Goal: Browse casually

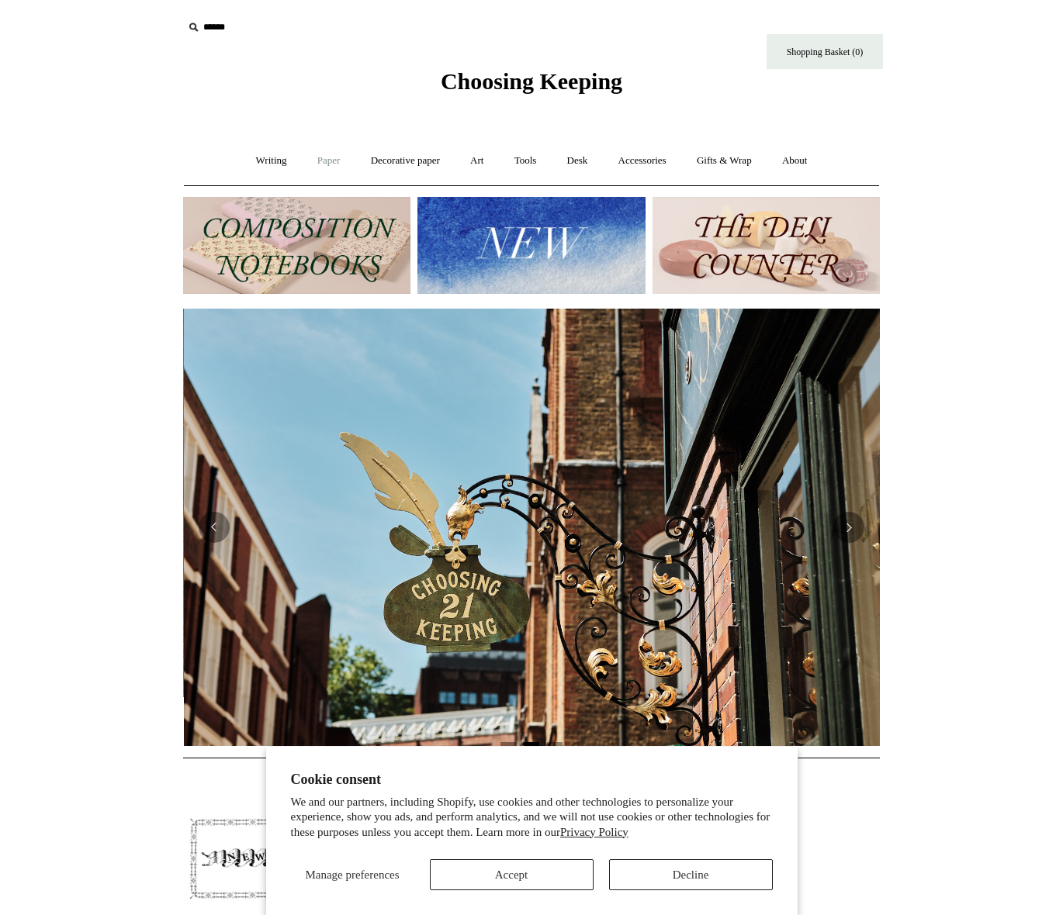
scroll to position [0, 697]
click at [271, 159] on link "Writing +" at bounding box center [271, 160] width 59 height 41
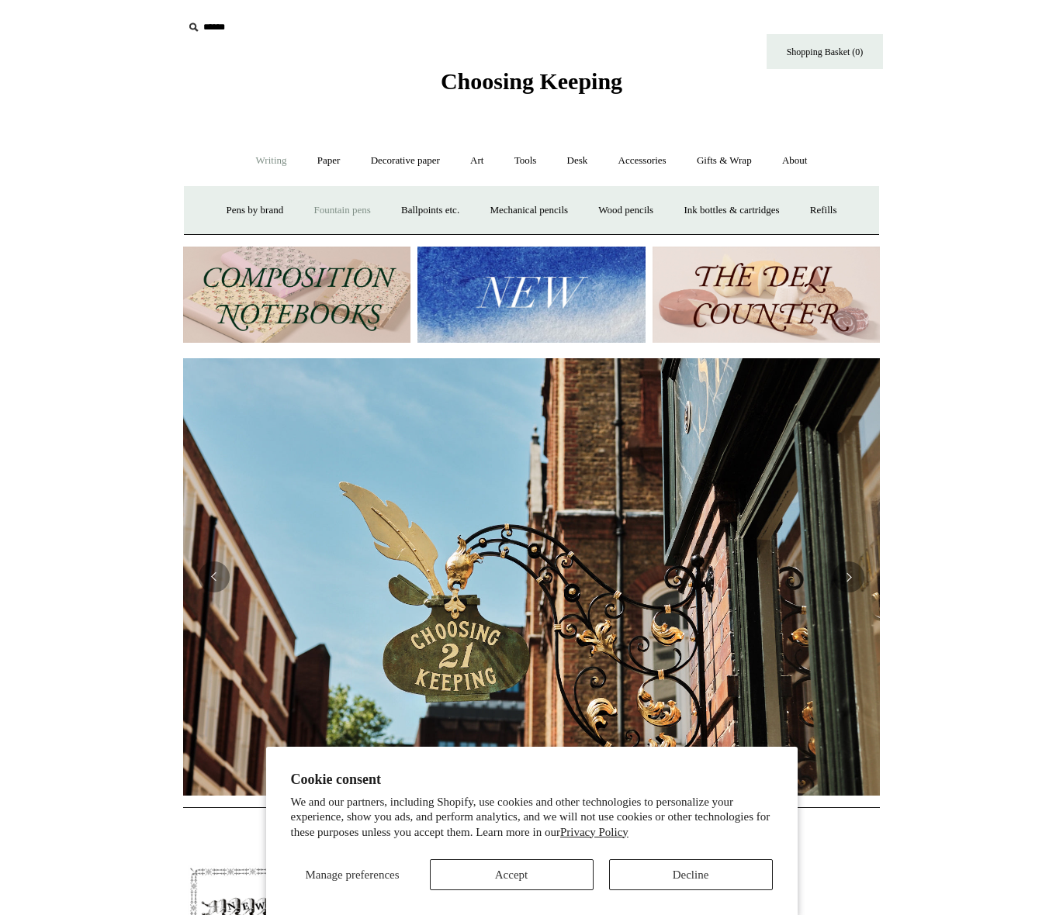
click at [334, 211] on link "Fountain pens +" at bounding box center [341, 210] width 85 height 41
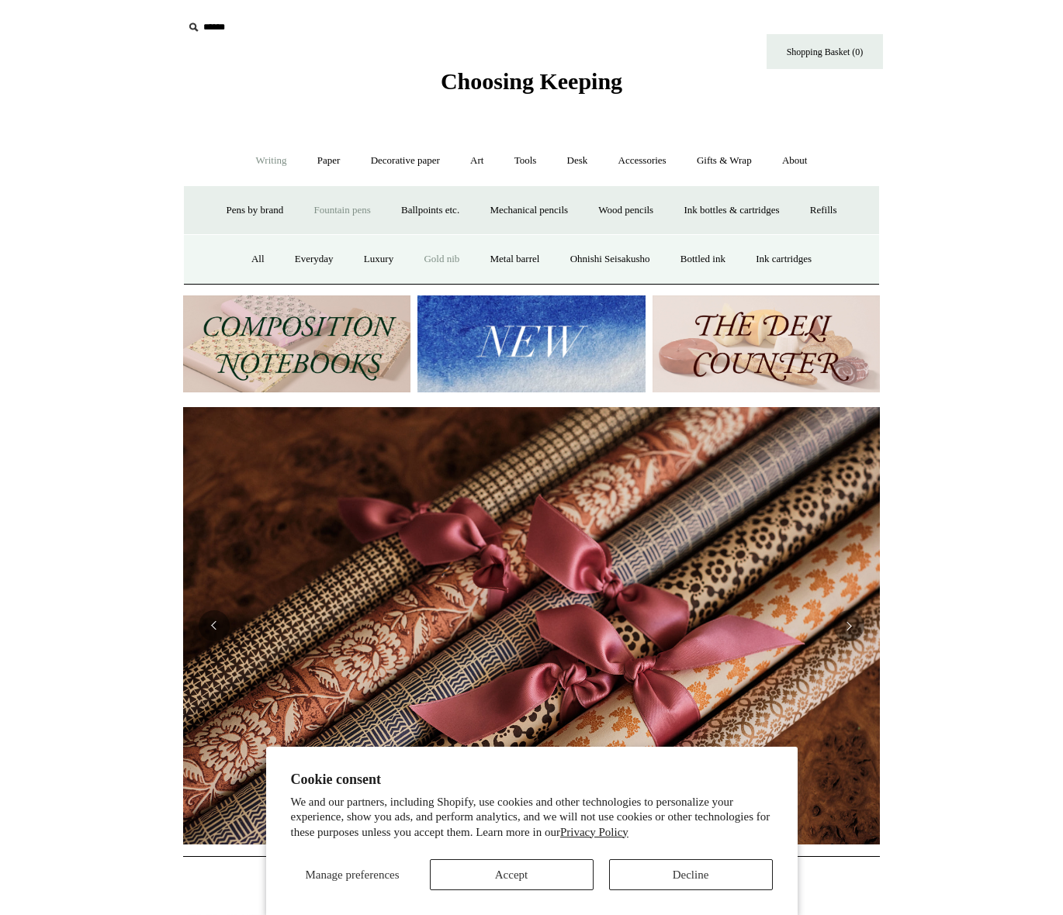
scroll to position [0, 1393]
click at [441, 259] on link "Gold nib" at bounding box center [442, 259] width 64 height 41
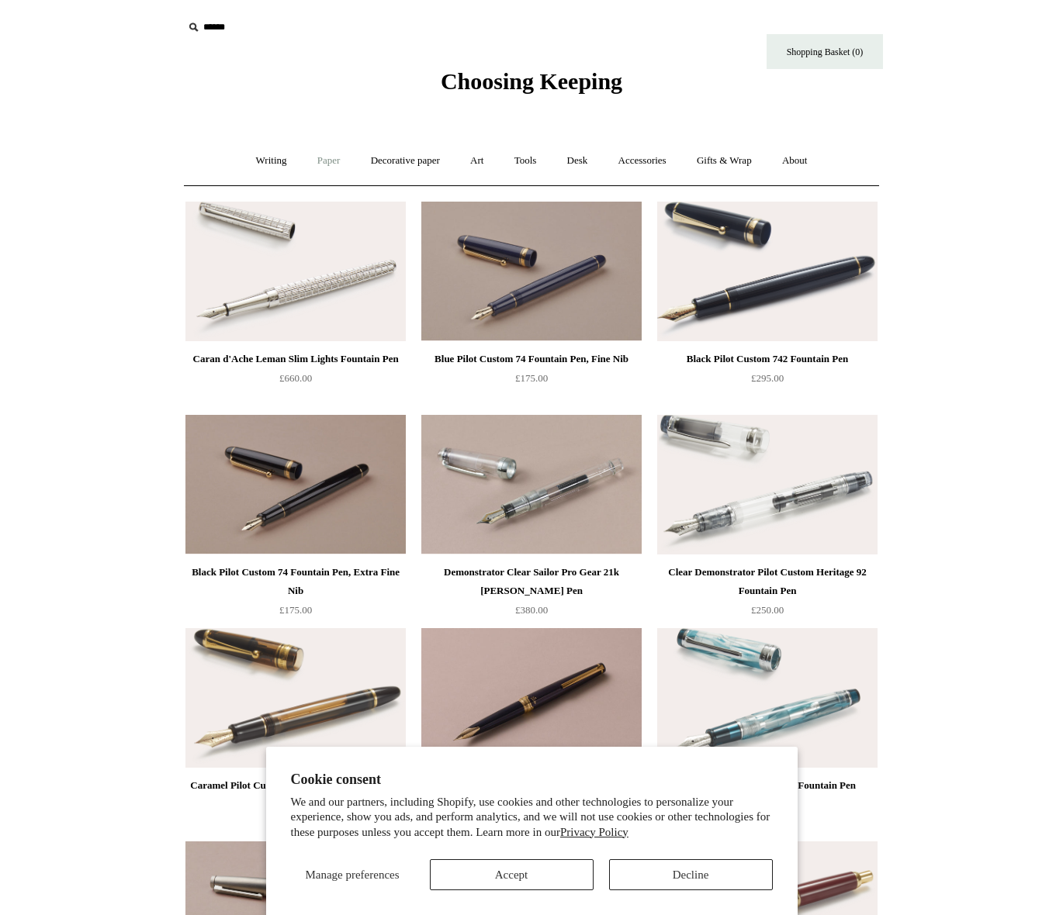
click at [312, 159] on link "Paper +" at bounding box center [328, 160] width 51 height 41
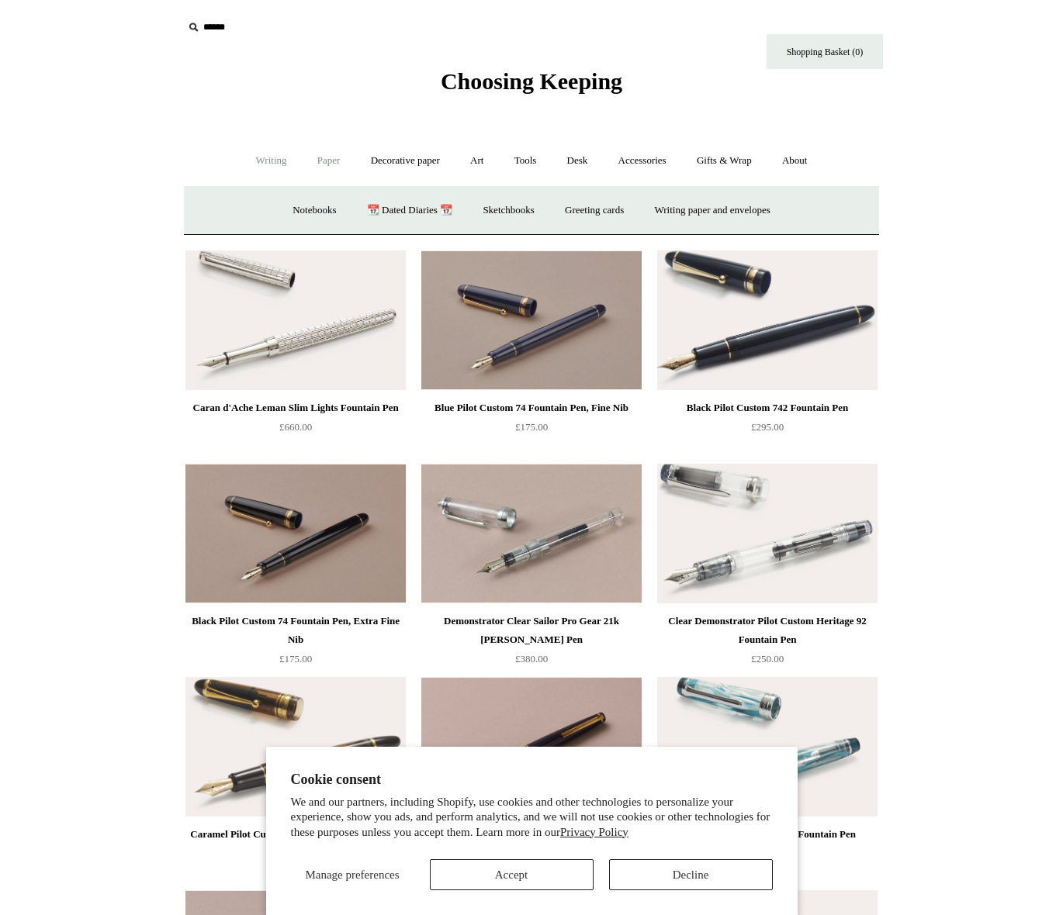
click at [262, 162] on link "Writing +" at bounding box center [271, 160] width 59 height 41
click at [415, 159] on link "Decorative paper +" at bounding box center [405, 160] width 97 height 41
click at [480, 160] on link "Art +" at bounding box center [476, 160] width 41 height 41
click at [521, 162] on link "Tools +" at bounding box center [525, 160] width 50 height 41
click at [584, 161] on link "Desk +" at bounding box center [577, 160] width 49 height 41
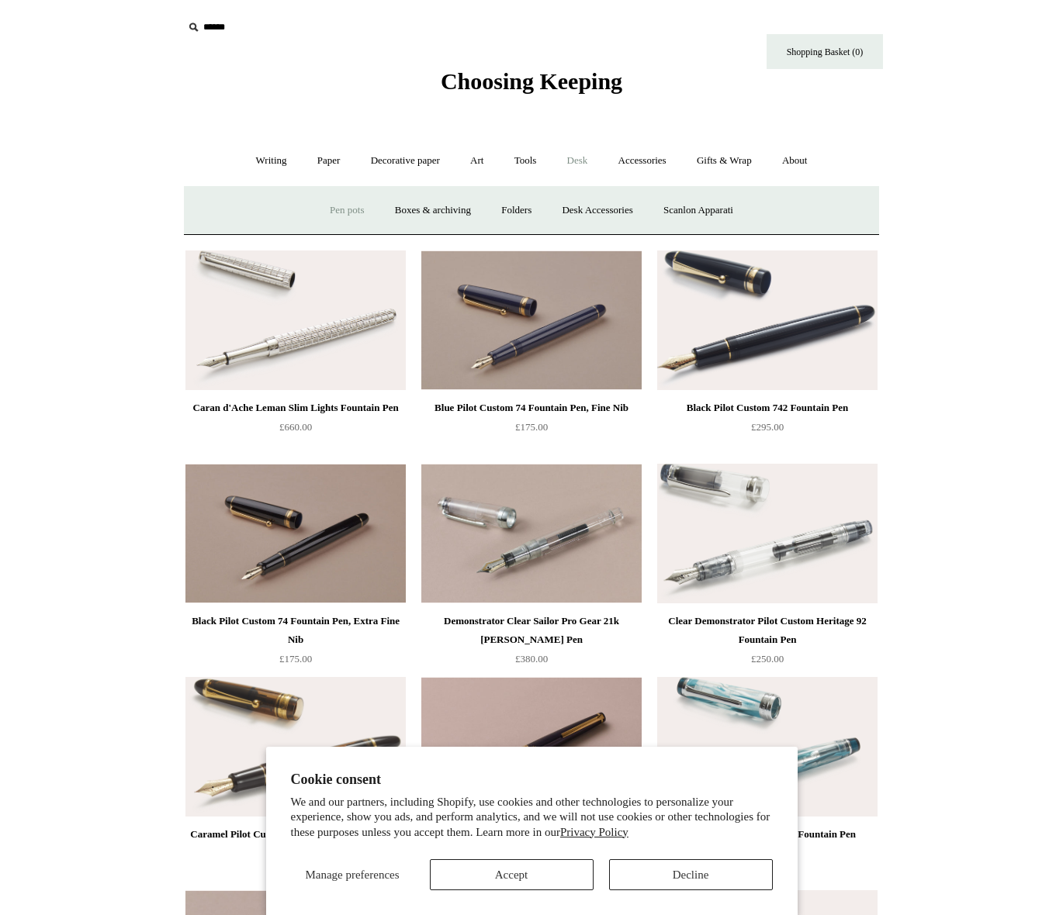
click at [334, 208] on link "Pen pots" at bounding box center [347, 210] width 62 height 41
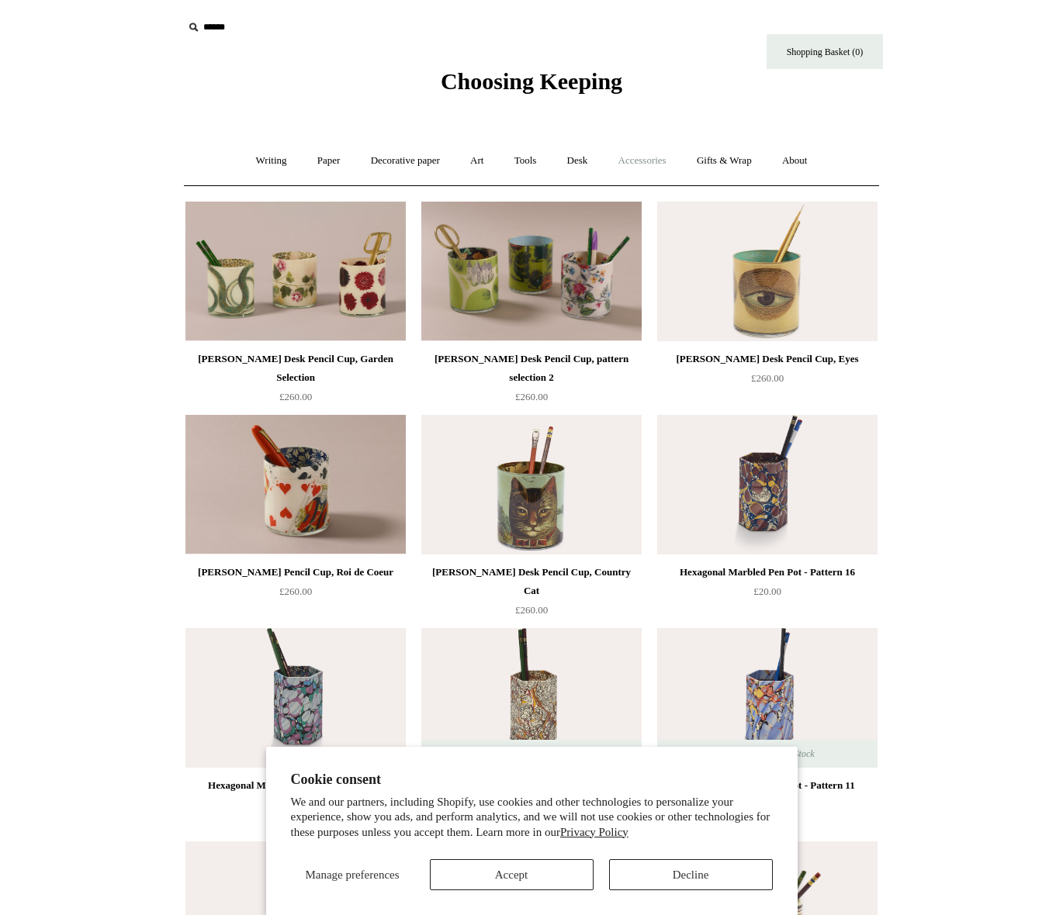
scroll to position [5, 0]
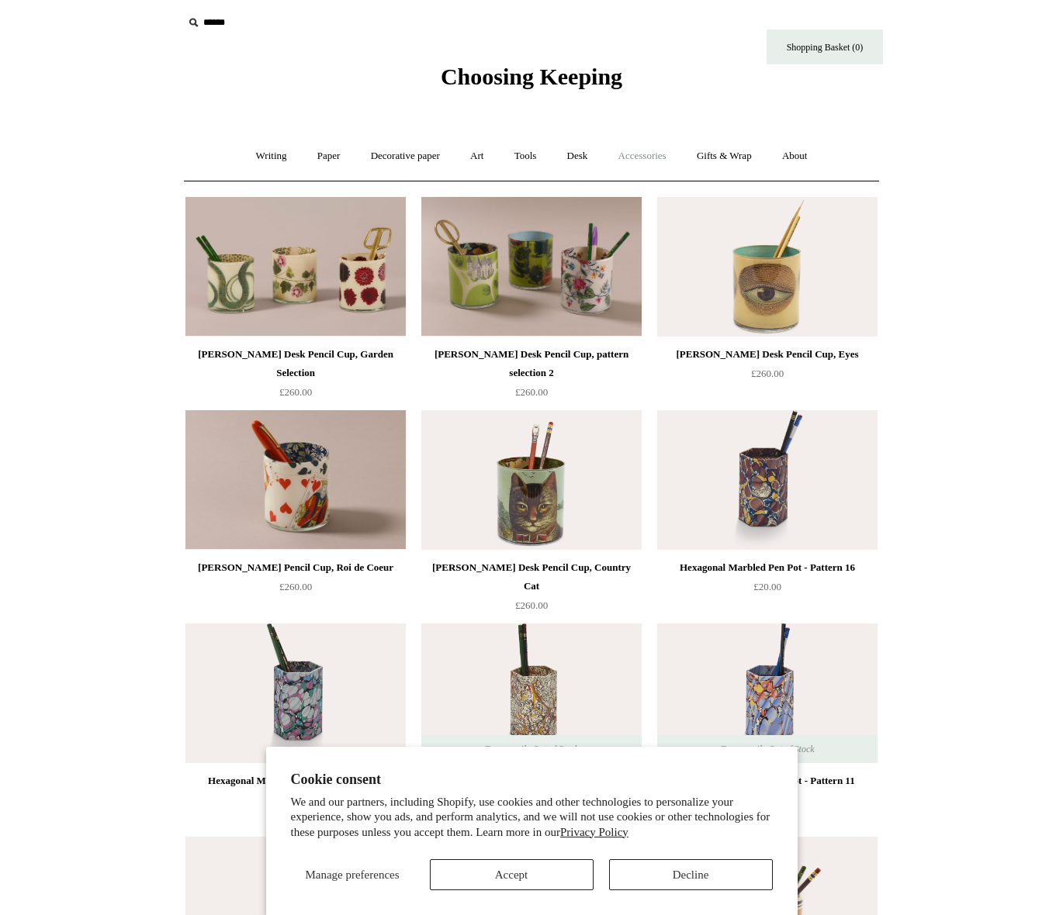
click at [628, 157] on link "Accessories +" at bounding box center [642, 156] width 76 height 41
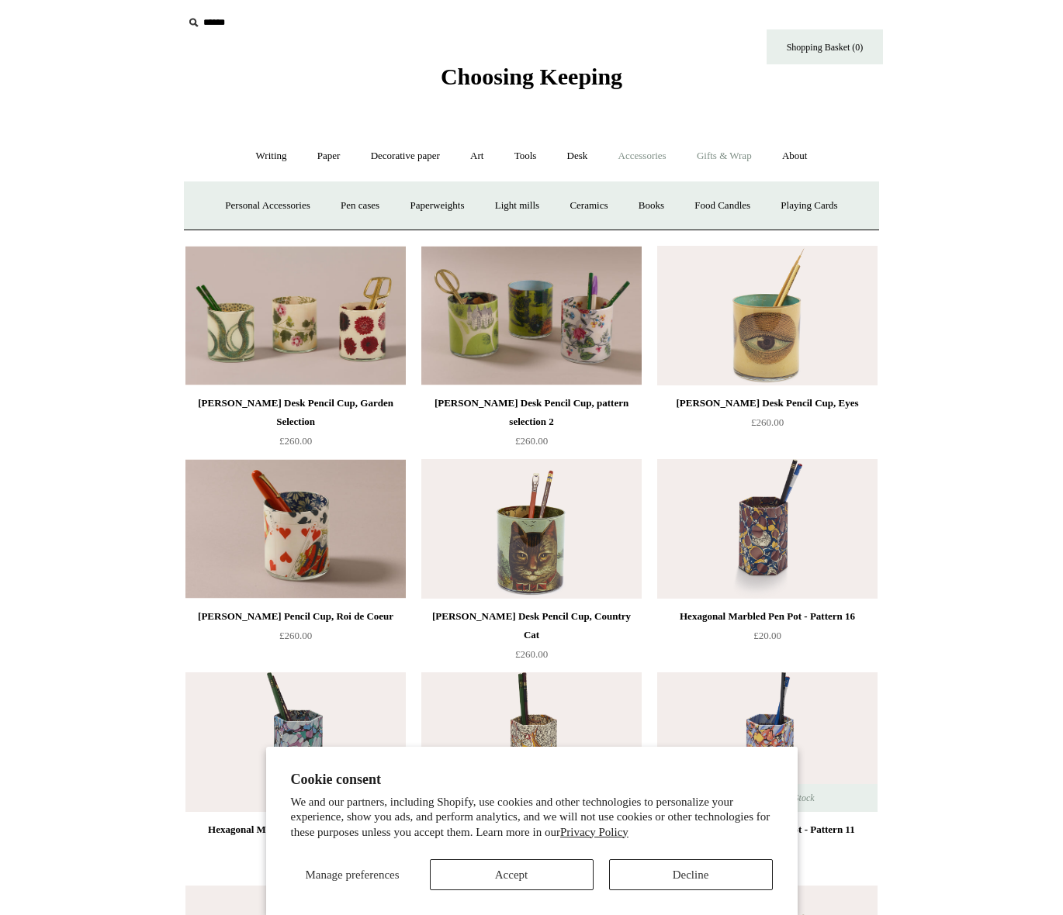
click at [738, 164] on link "Gifts & Wrap +" at bounding box center [724, 156] width 83 height 41
click at [251, 206] on link "Greeting cards +" at bounding box center [259, 205] width 87 height 41
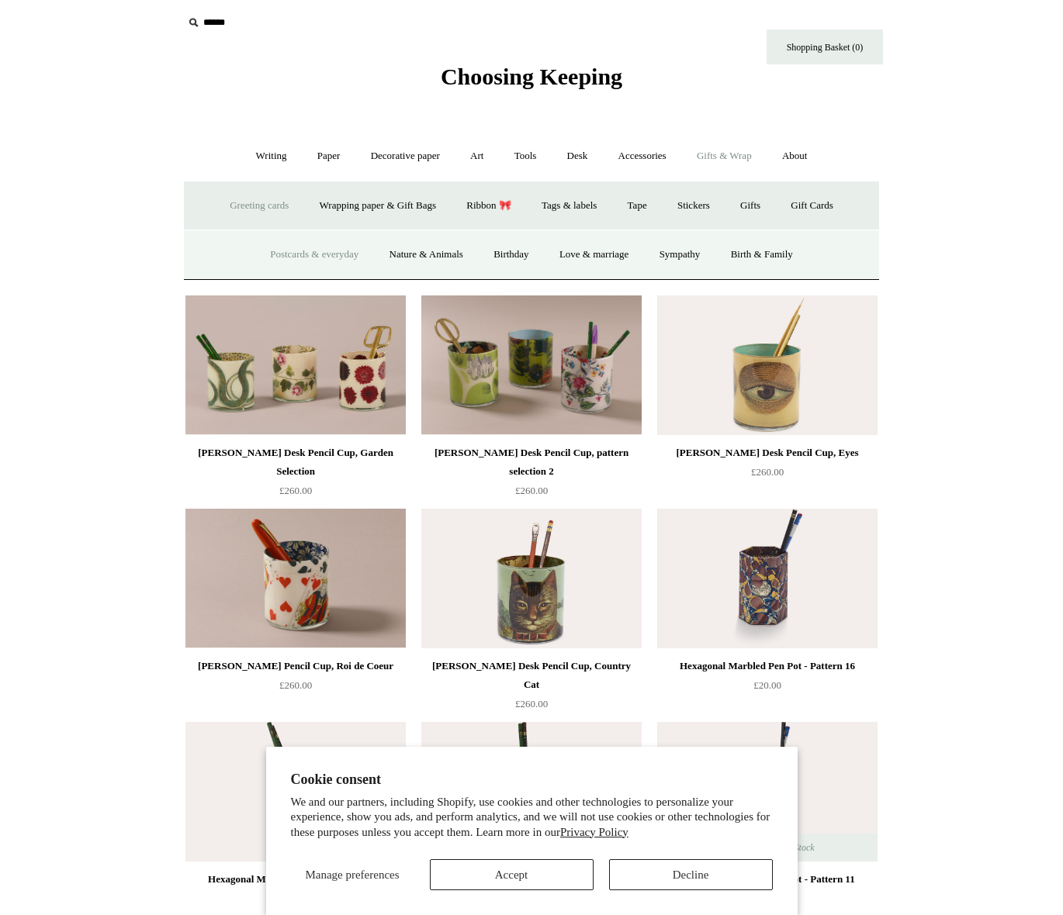
click at [311, 255] on link "Postcards & everyday" at bounding box center [314, 254] width 116 height 41
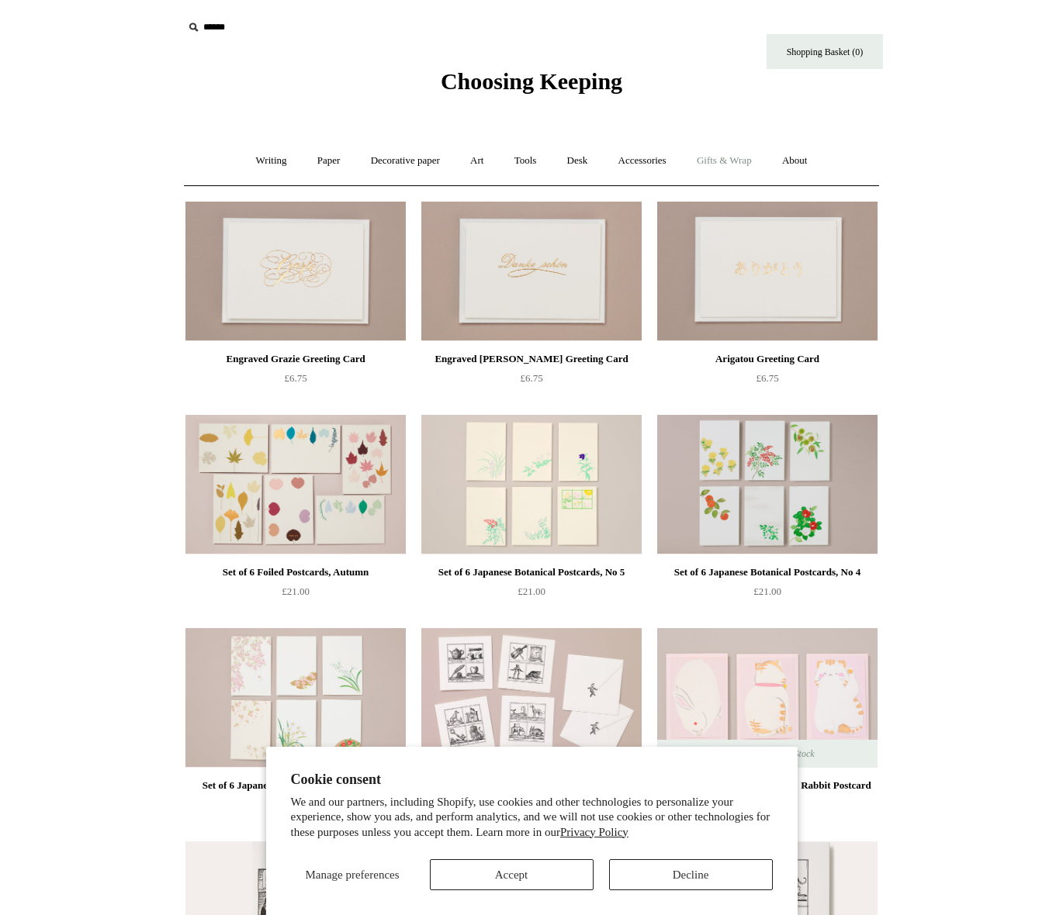
click at [720, 157] on link "Gifts & Wrap +" at bounding box center [724, 160] width 83 height 41
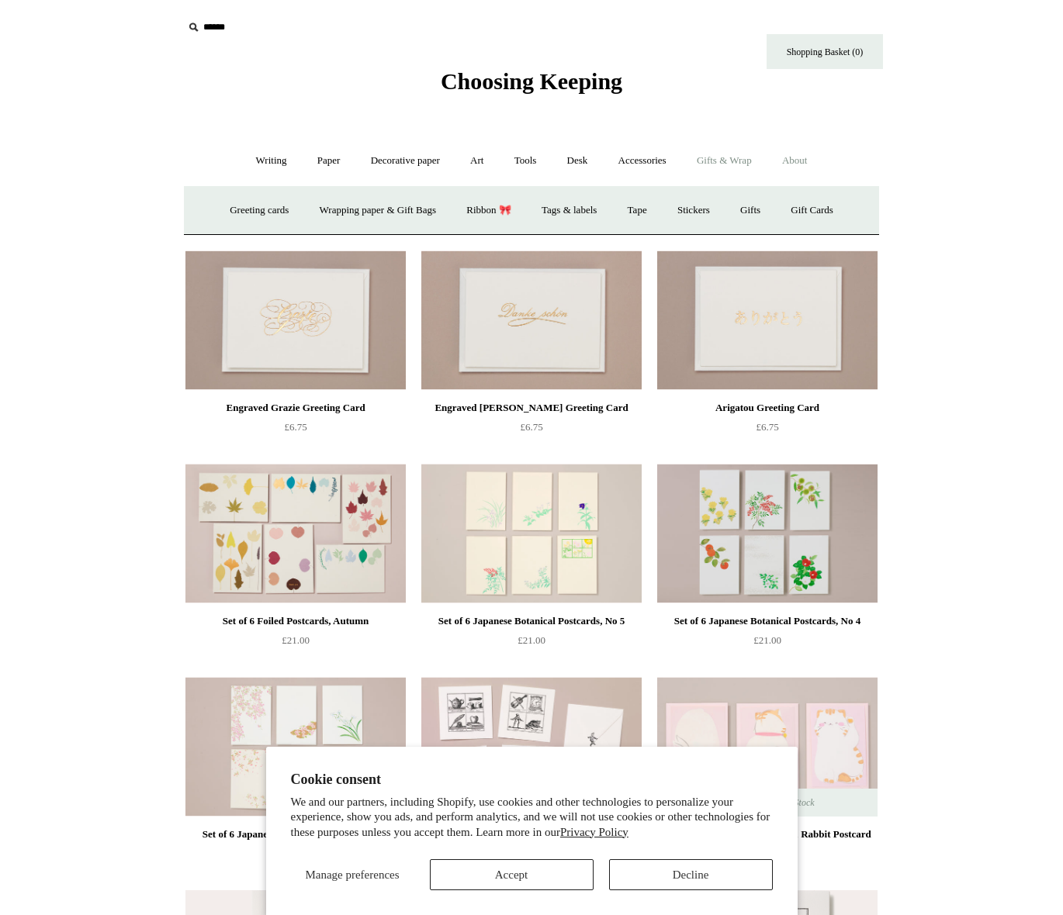
click at [800, 159] on link "About +" at bounding box center [795, 160] width 54 height 41
click at [747, 155] on link "Gifts & Wrap +" at bounding box center [724, 160] width 83 height 41
click at [762, 210] on link "Gifts +" at bounding box center [750, 210] width 48 height 41
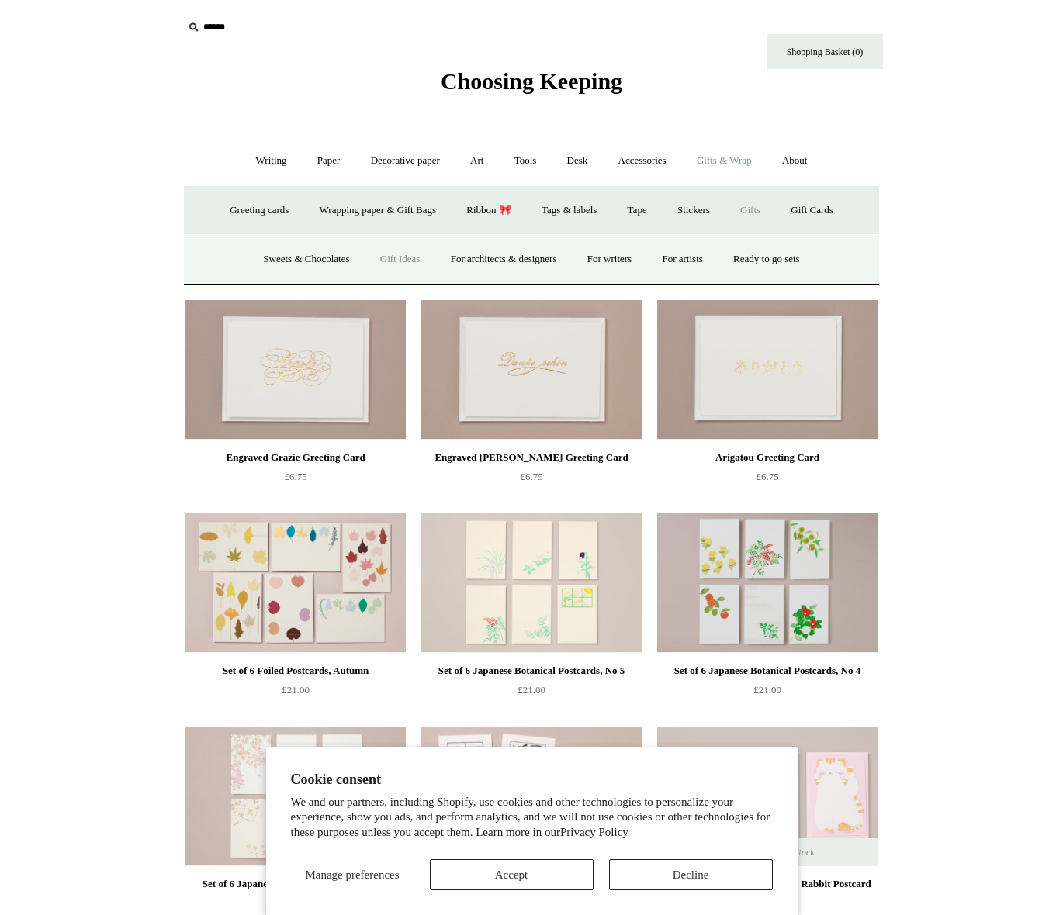
click at [381, 254] on link "Gift Ideas" at bounding box center [400, 259] width 68 height 41
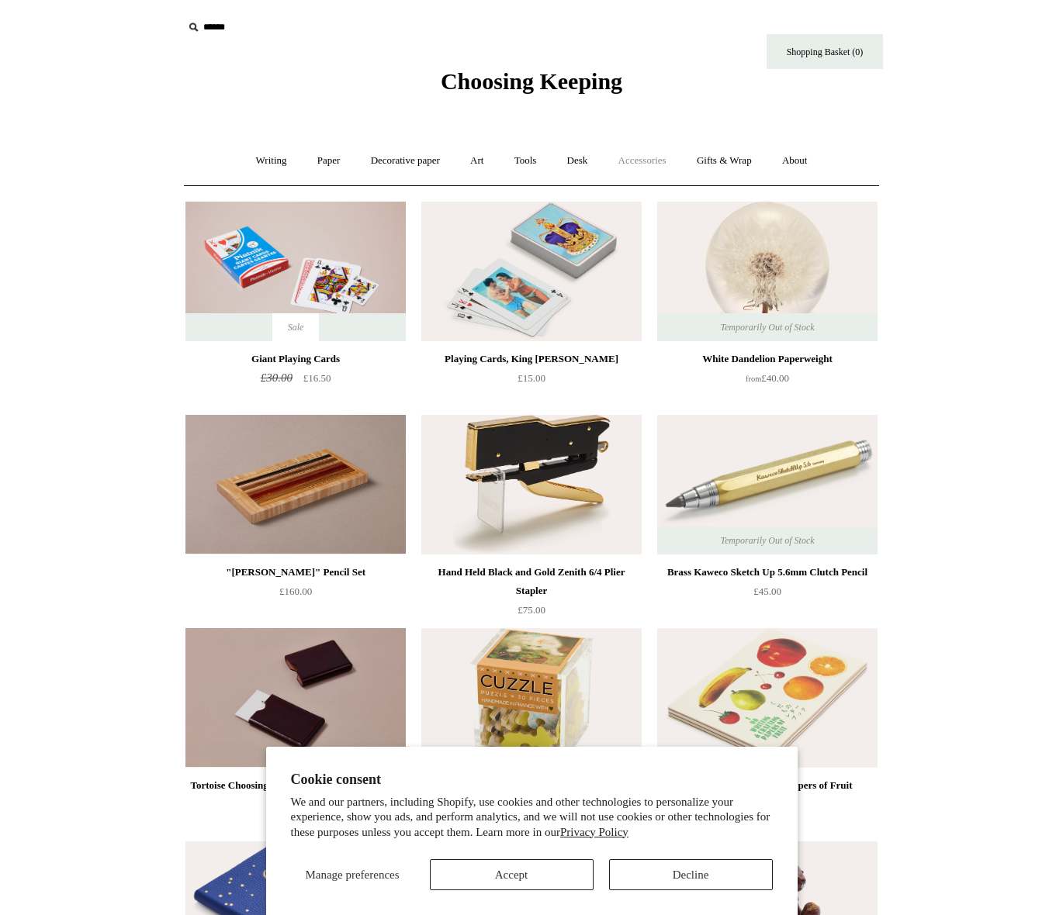
click at [637, 157] on link "Accessories +" at bounding box center [642, 160] width 76 height 41
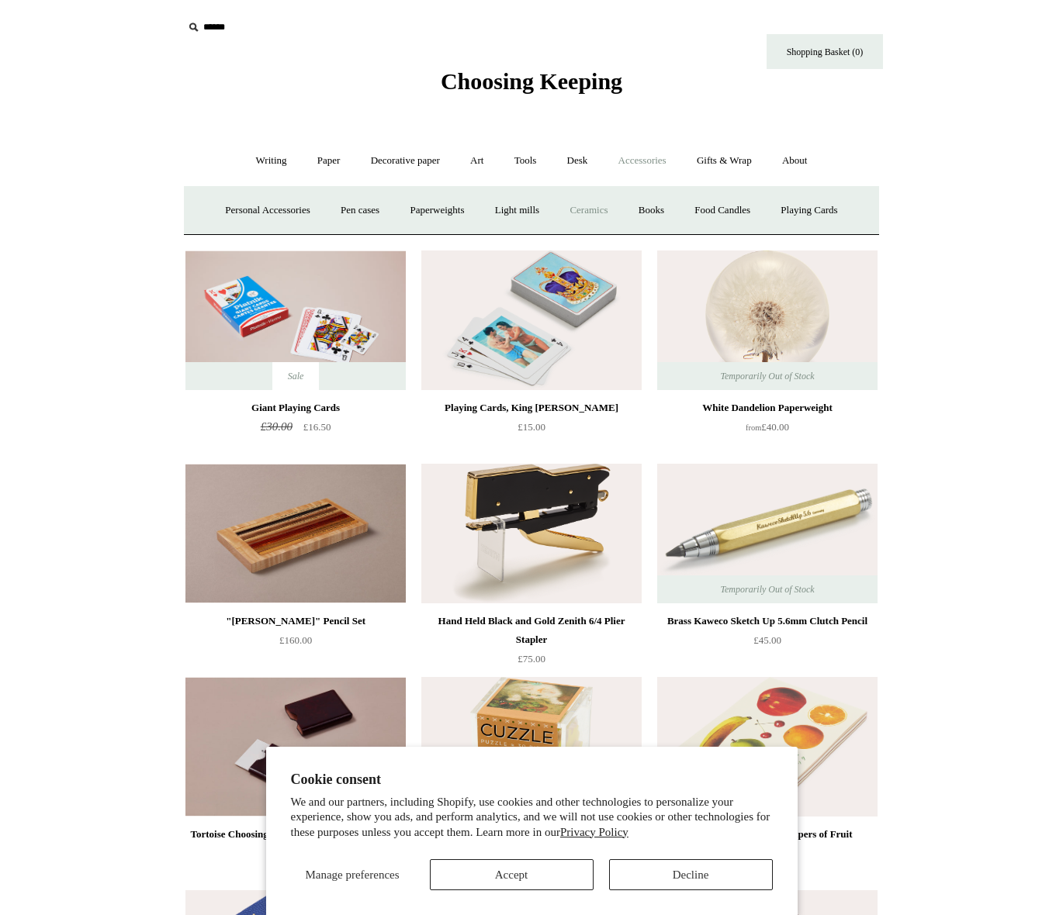
click at [598, 206] on link "Ceramics +" at bounding box center [588, 210] width 66 height 41
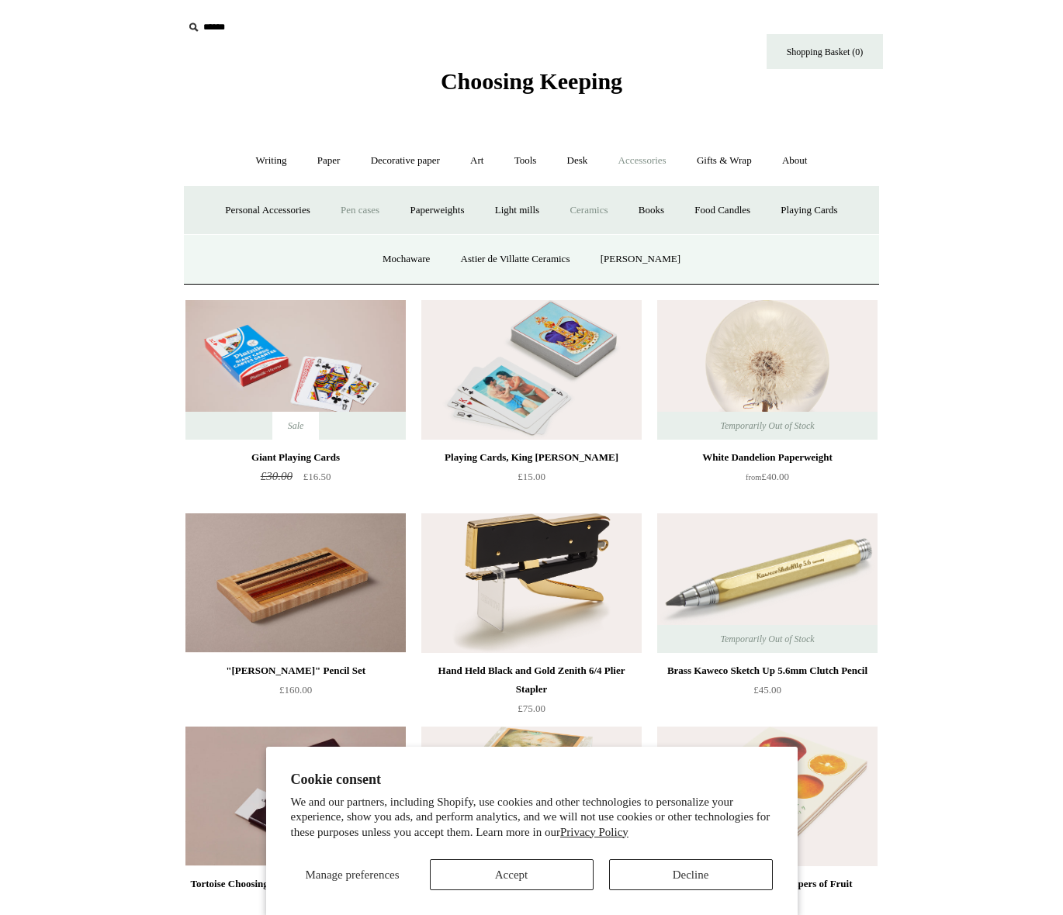
click at [358, 212] on link "Pen cases" at bounding box center [360, 210] width 67 height 41
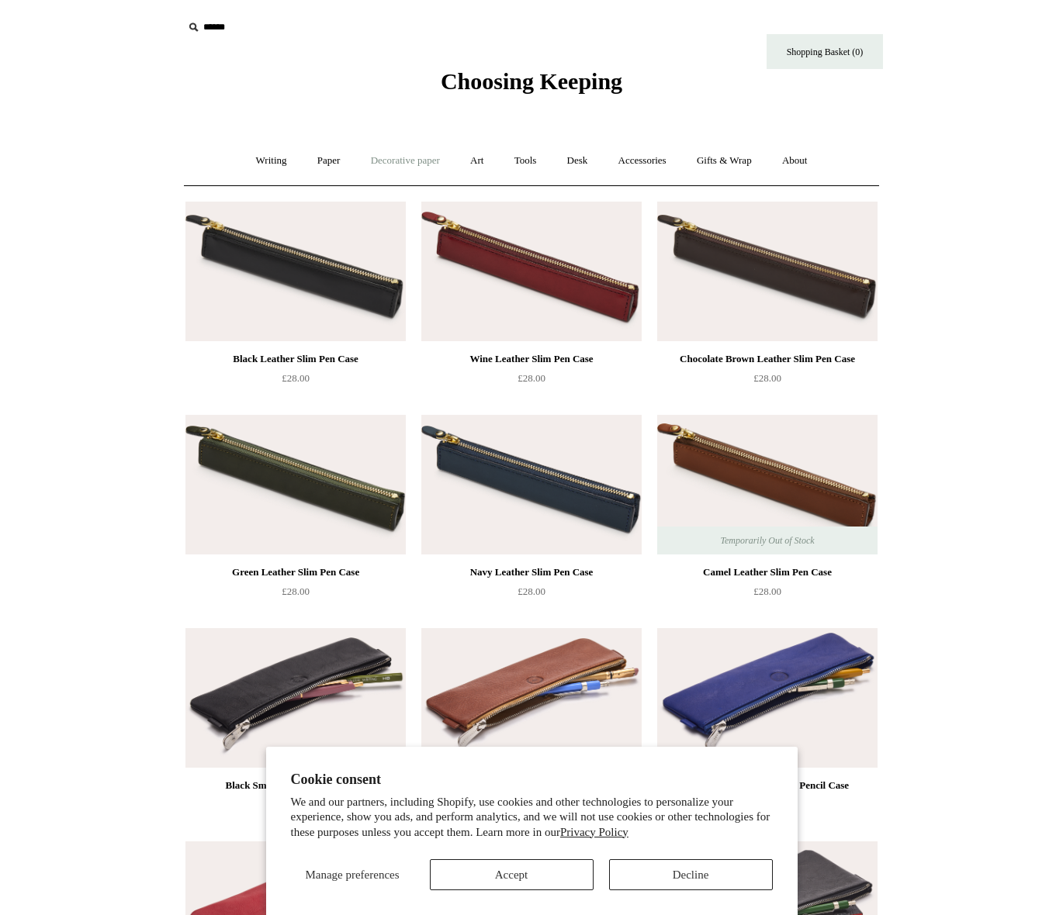
click at [399, 158] on link "Decorative paper +" at bounding box center [405, 160] width 97 height 41
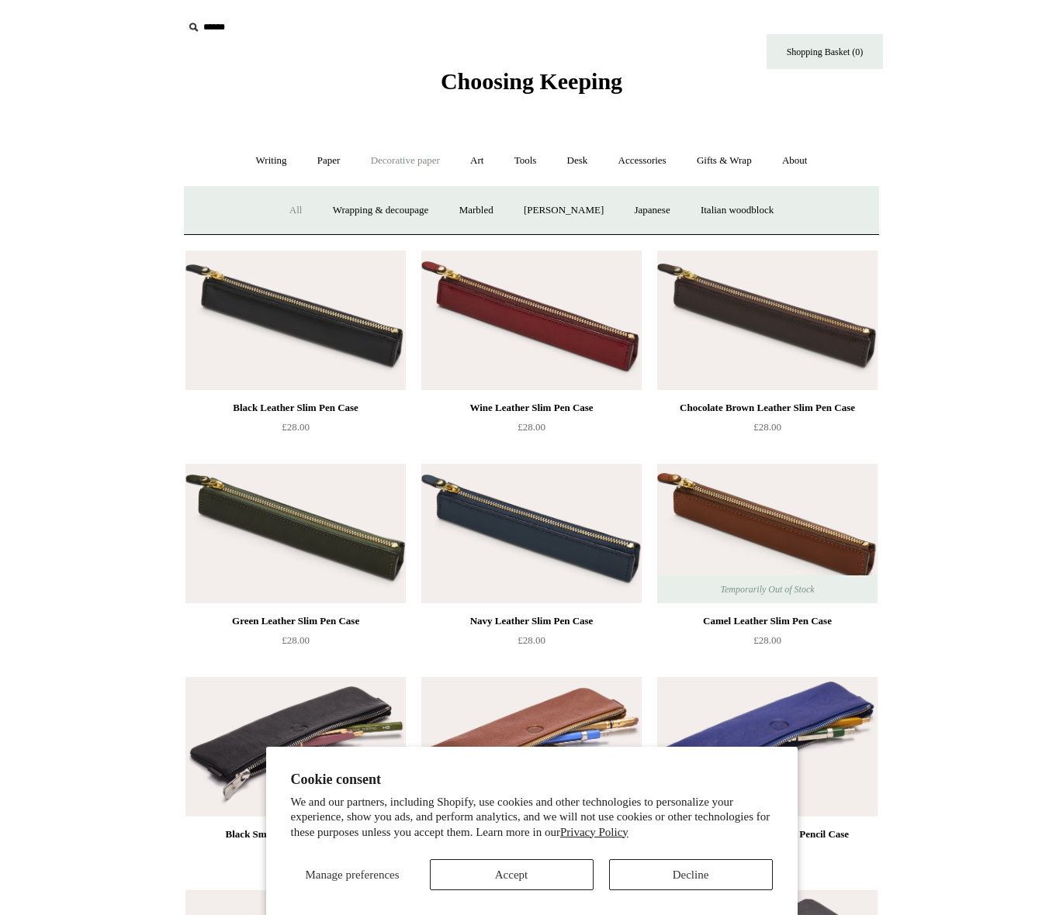
click at [285, 207] on link "All" at bounding box center [295, 210] width 41 height 41
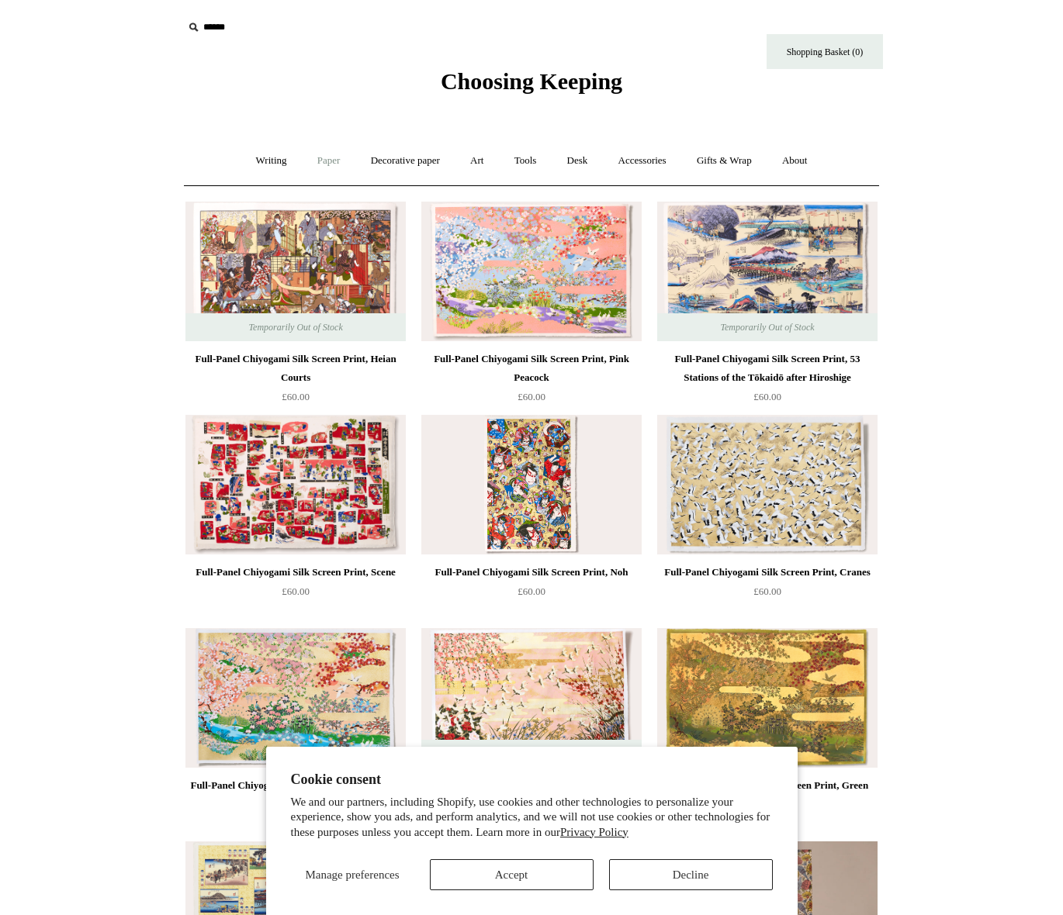
click at [317, 159] on link "Paper +" at bounding box center [328, 160] width 51 height 41
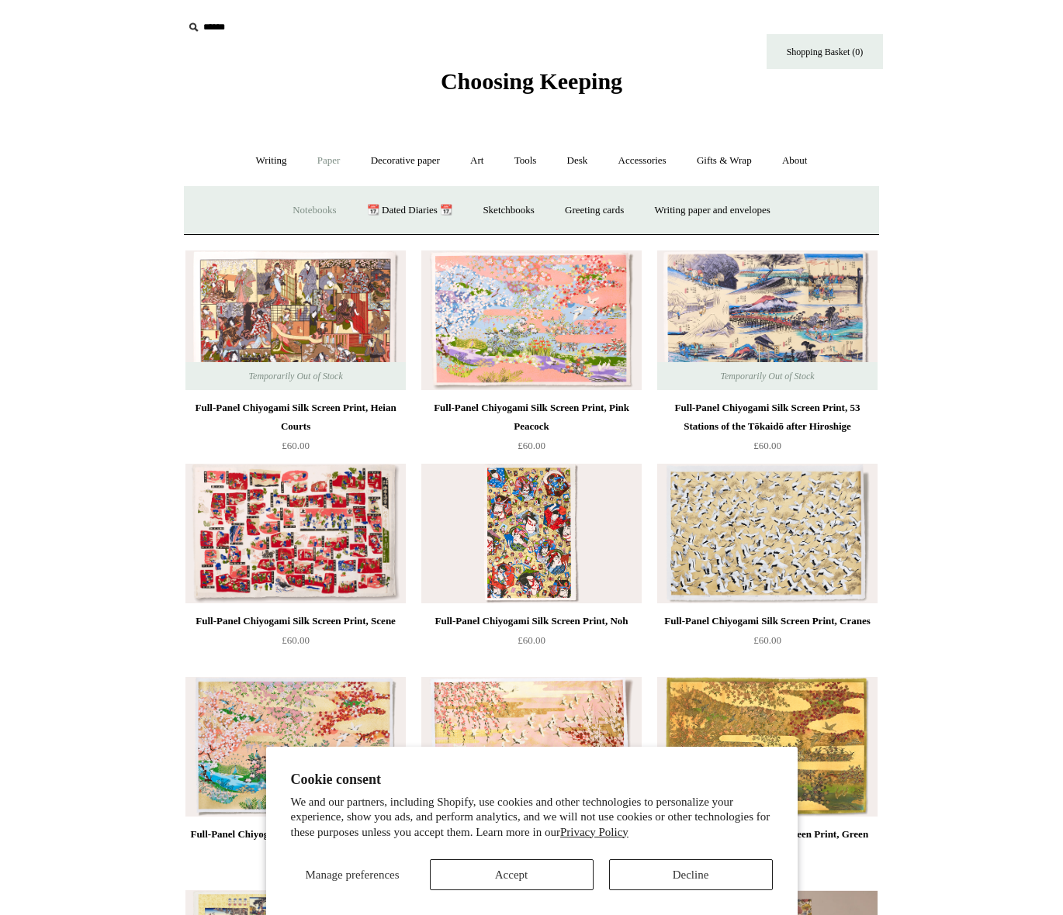
click at [289, 208] on link "Notebooks +" at bounding box center [313, 210] width 71 height 41
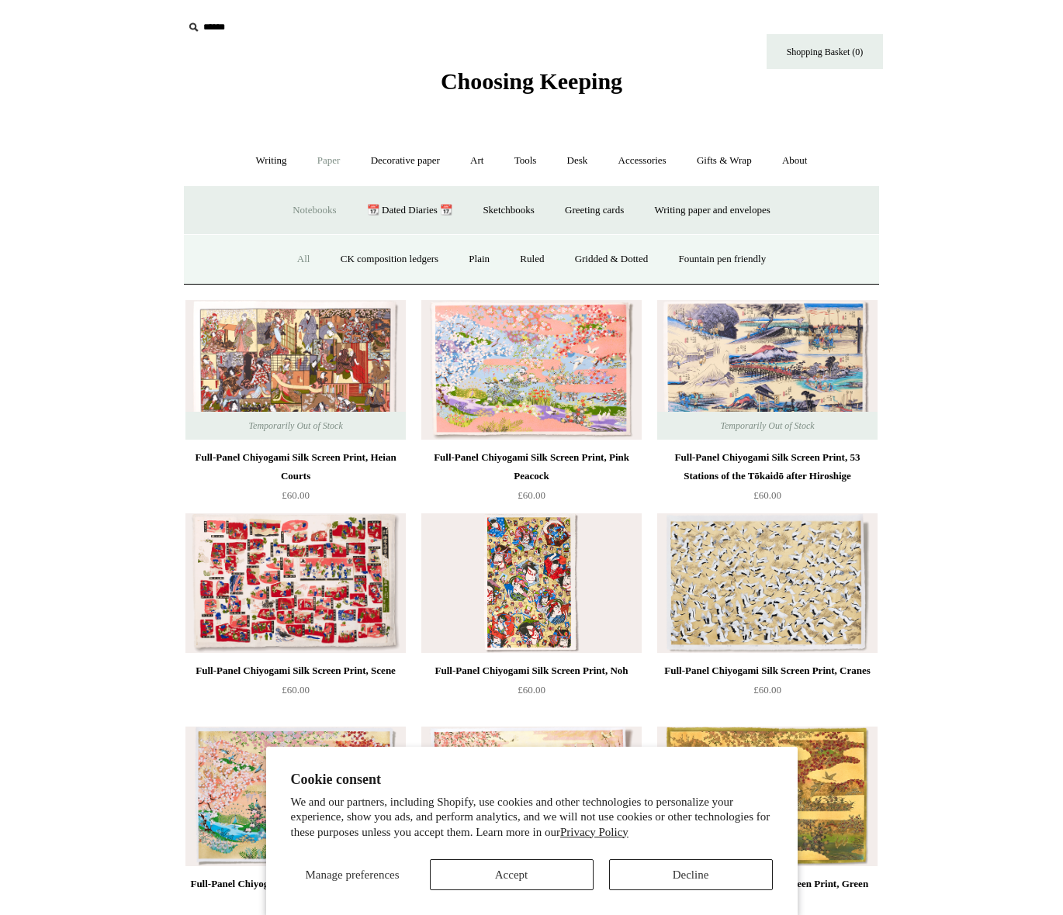
click at [294, 258] on link "All" at bounding box center [303, 259] width 41 height 41
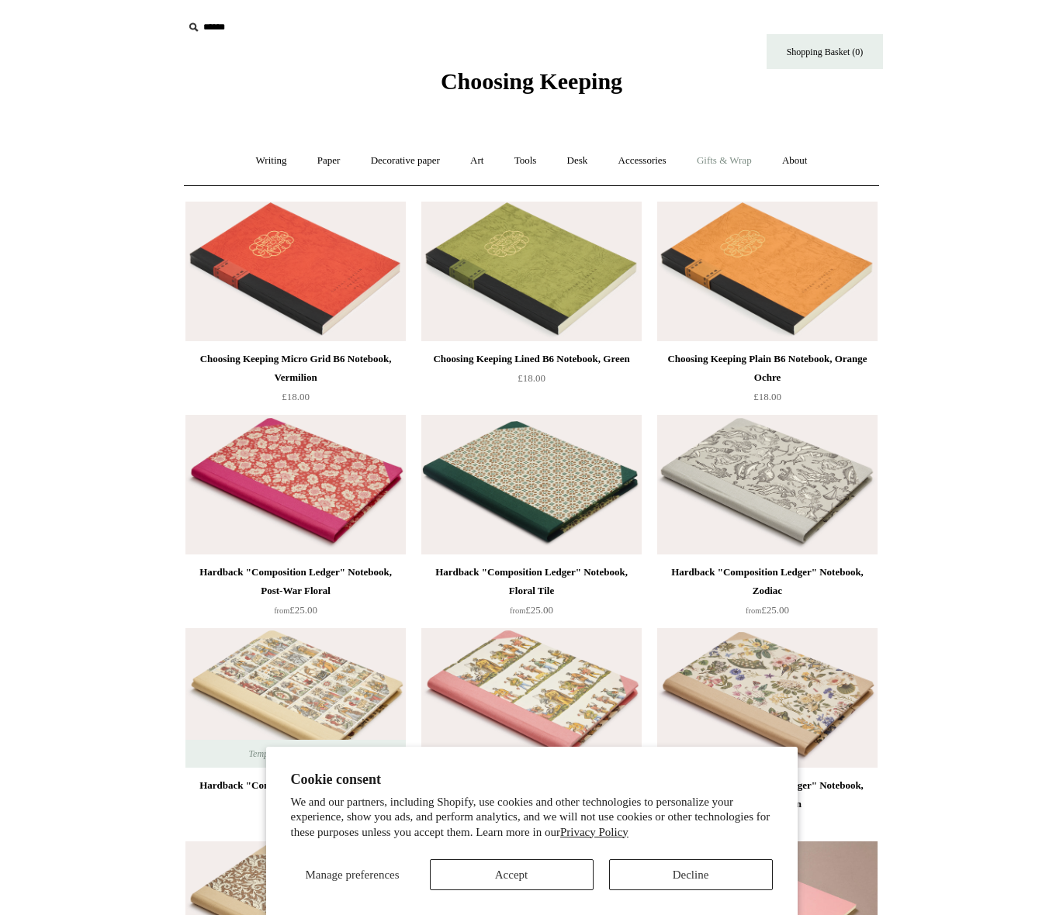
click at [731, 156] on link "Gifts & Wrap +" at bounding box center [724, 160] width 83 height 41
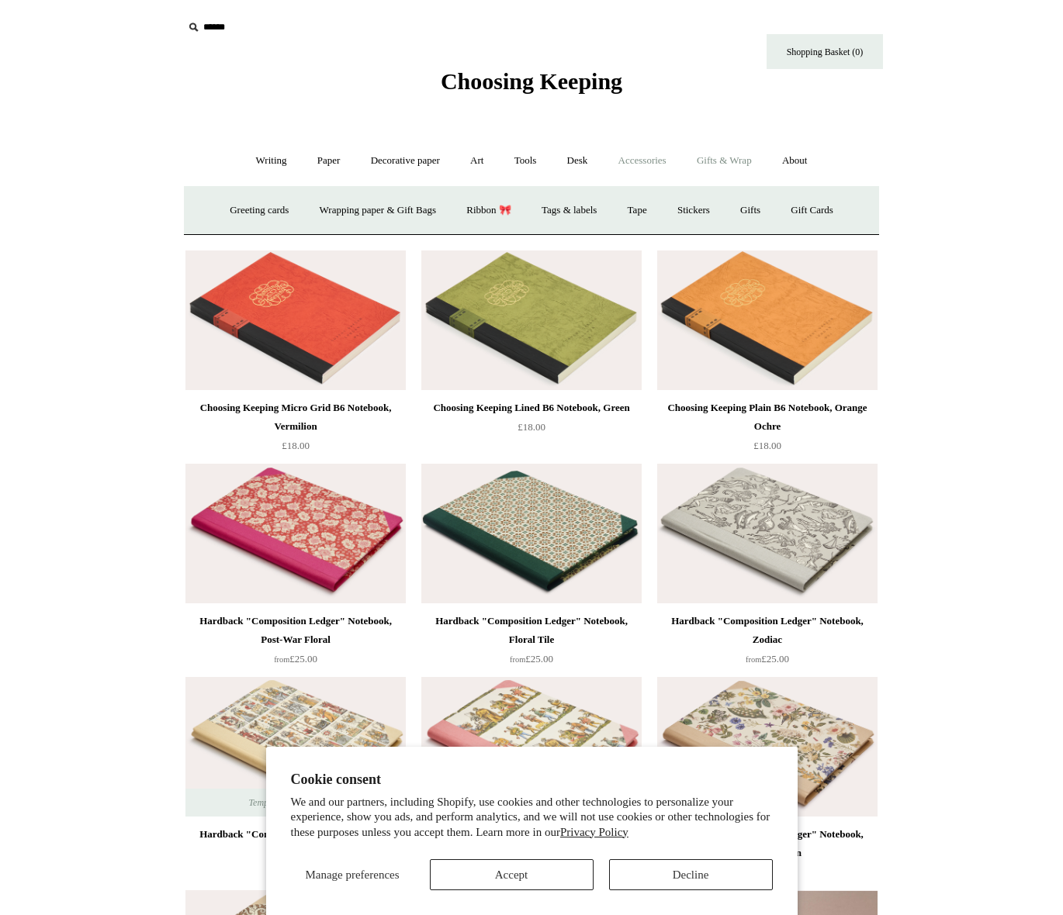
click at [640, 158] on link "Accessories +" at bounding box center [642, 160] width 76 height 41
click at [734, 207] on link "Food Candles" at bounding box center [722, 210] width 84 height 41
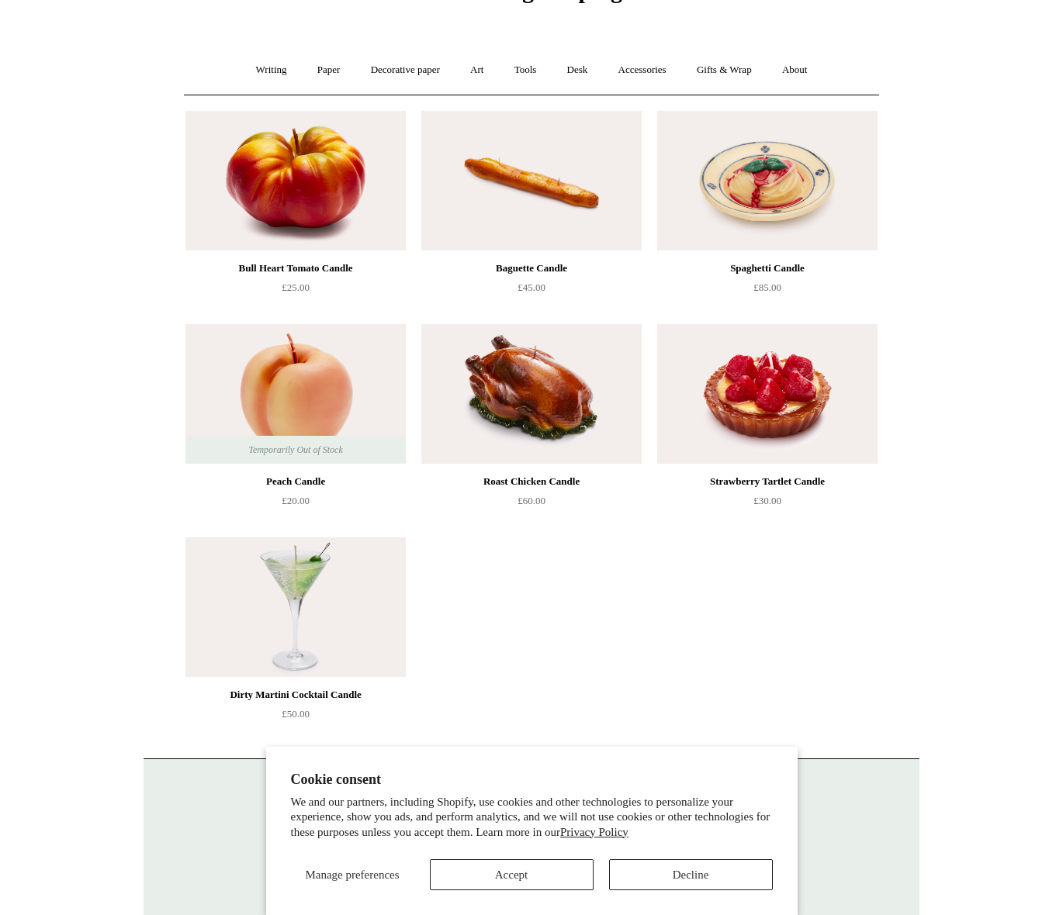
scroll to position [92, 0]
click at [464, 65] on link "Art +" at bounding box center [476, 69] width 41 height 41
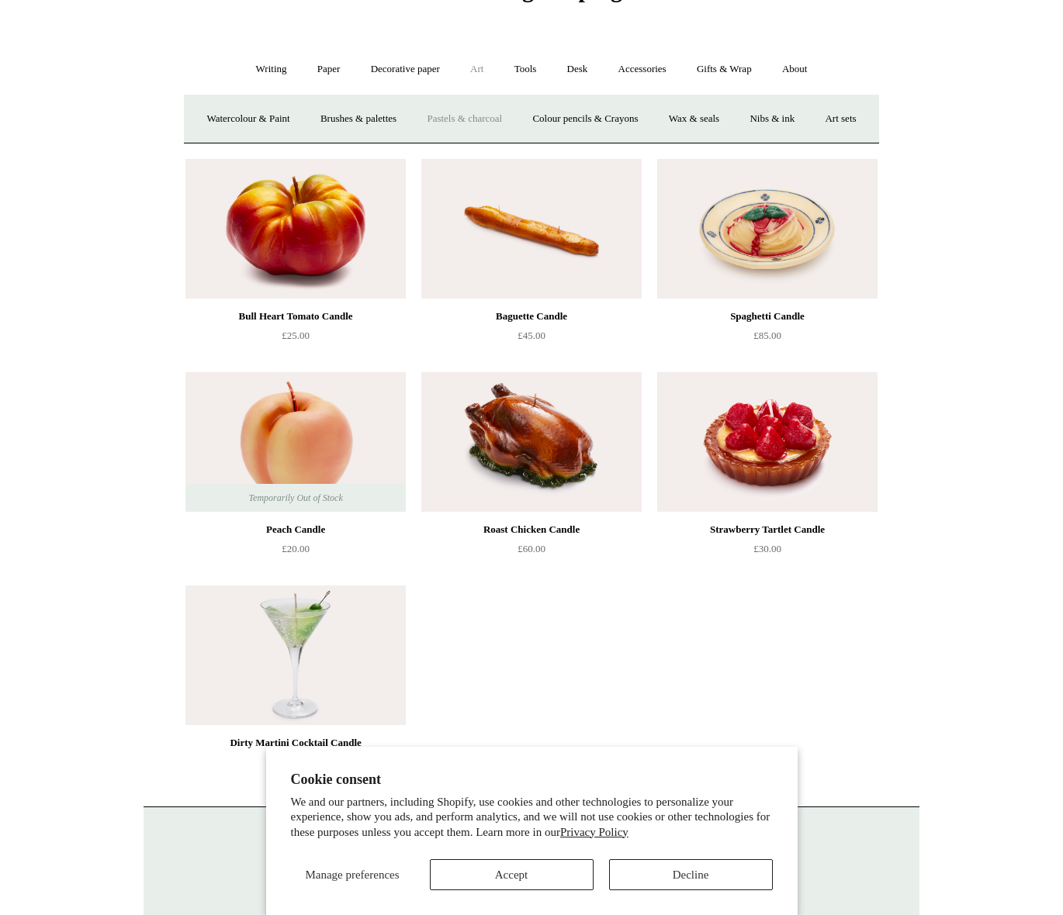
click at [499, 113] on link "Pastels & charcoal" at bounding box center [464, 119] width 103 height 41
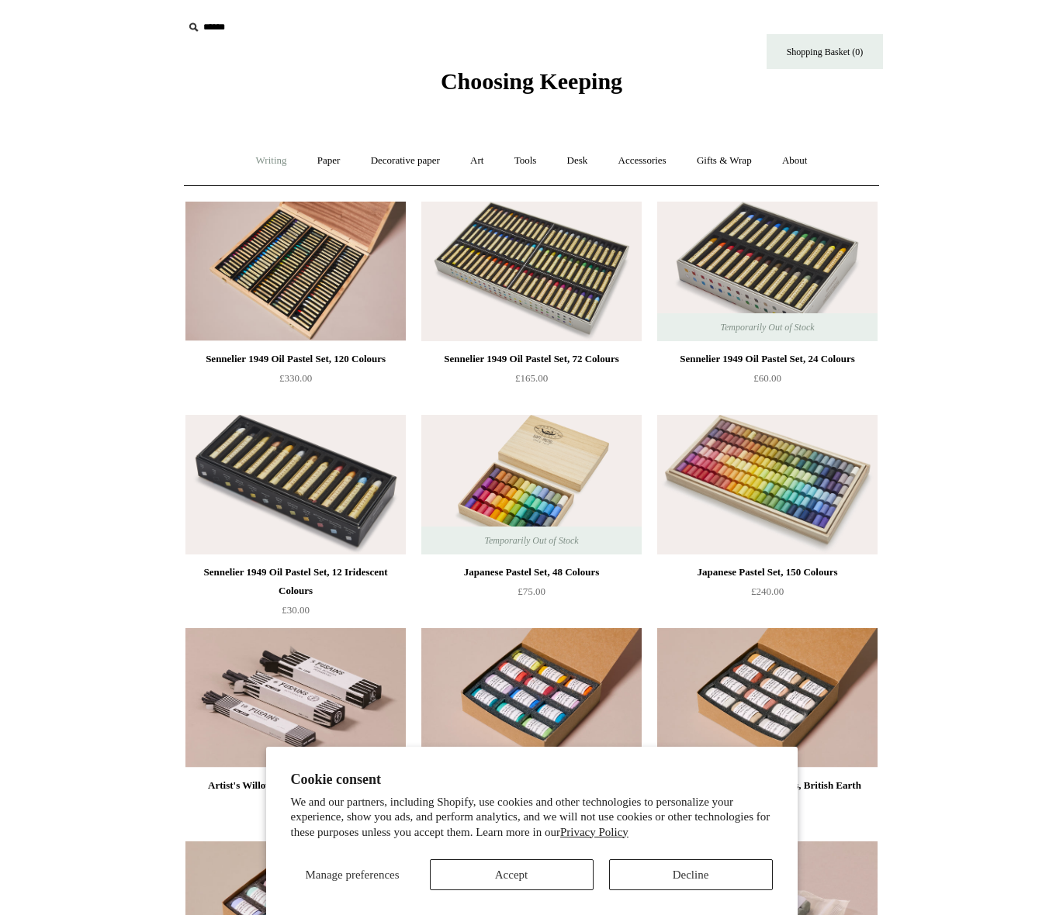
click at [257, 164] on link "Writing +" at bounding box center [271, 160] width 59 height 41
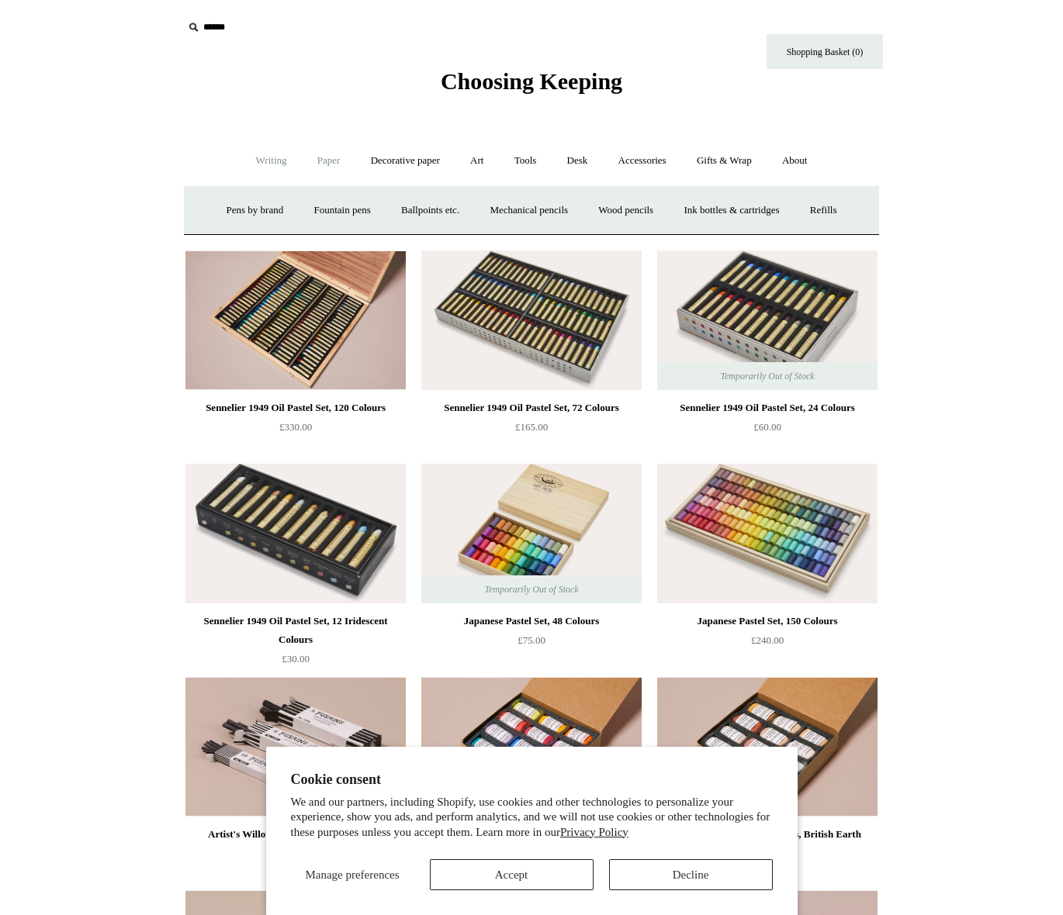
click at [321, 164] on link "Paper +" at bounding box center [328, 160] width 51 height 41
click at [807, 159] on link "About +" at bounding box center [795, 160] width 54 height 41
click at [722, 160] on link "Gifts & Wrap +" at bounding box center [724, 160] width 83 height 41
click at [669, 161] on link "Accessories +" at bounding box center [642, 160] width 76 height 41
click at [604, 203] on link "Ceramics +" at bounding box center [588, 210] width 66 height 41
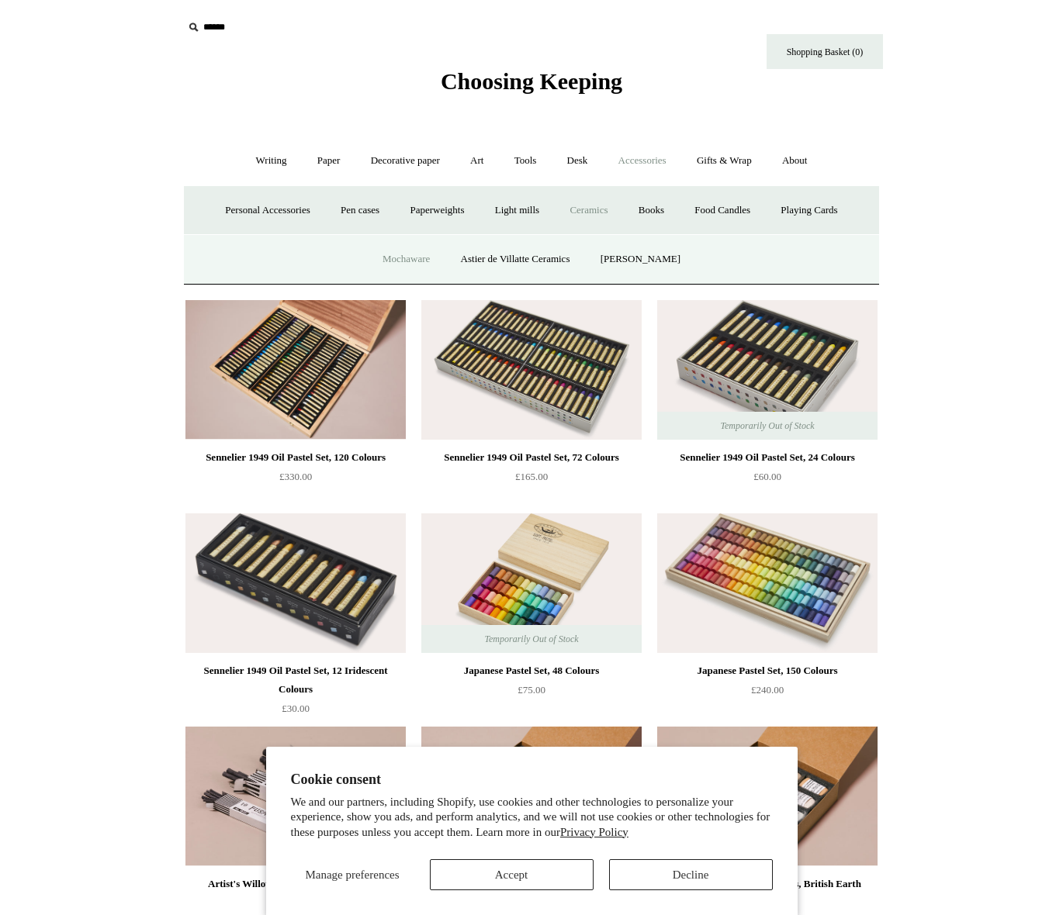
click at [414, 261] on link "Mochaware" at bounding box center [405, 259] width 75 height 41
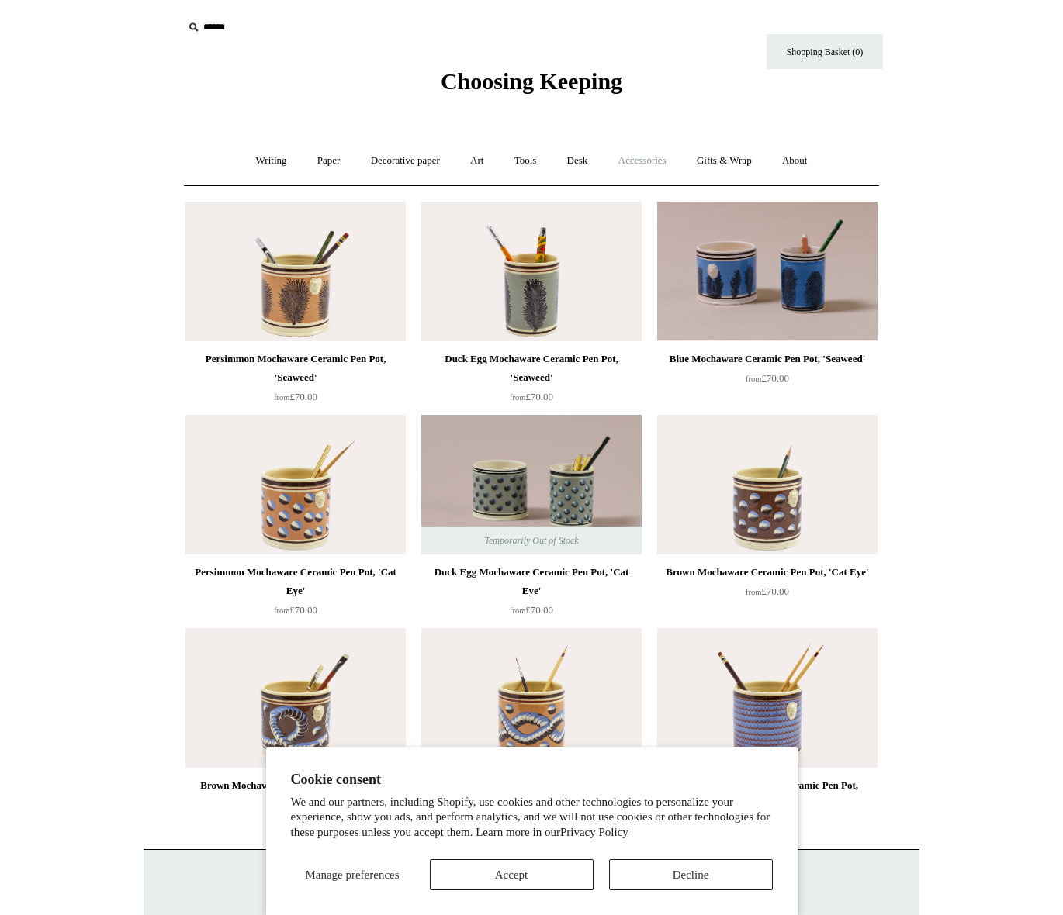
click at [650, 164] on link "Accessories +" at bounding box center [642, 160] width 76 height 41
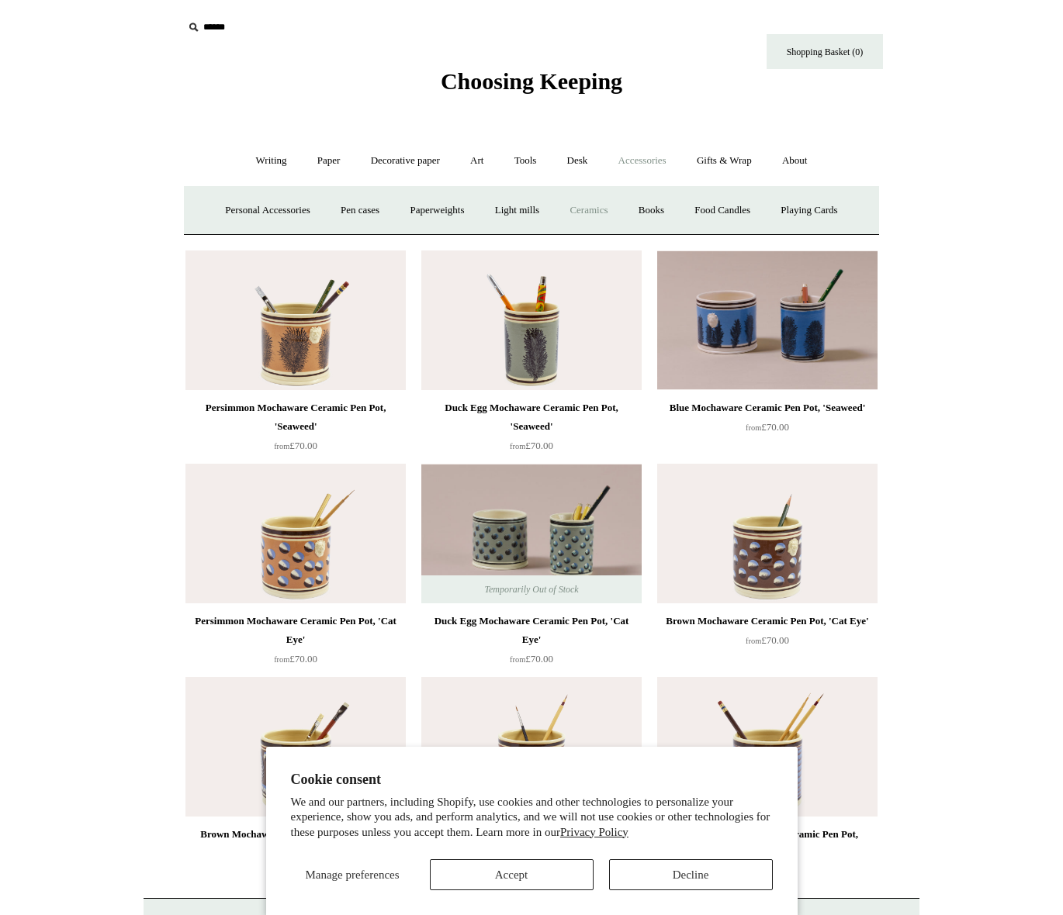
click at [605, 209] on link "Ceramics +" at bounding box center [588, 210] width 66 height 41
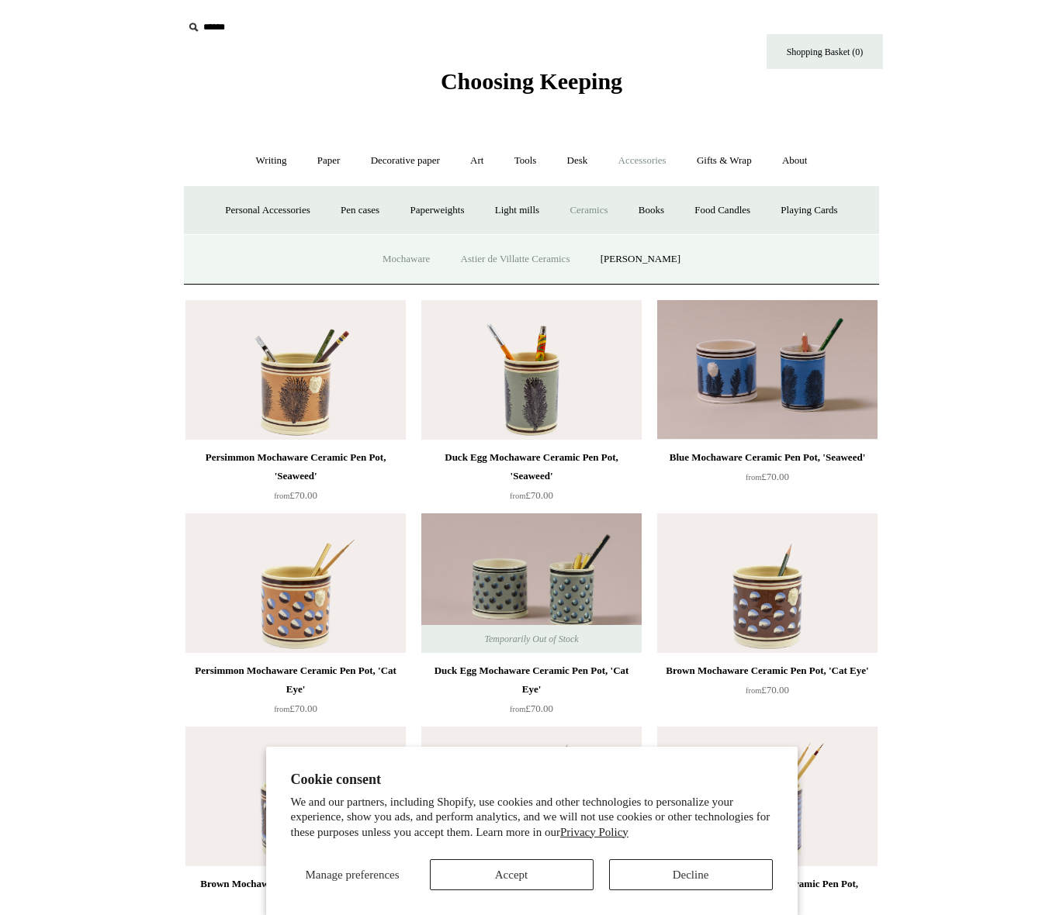
click at [555, 255] on link "Astier de Villatte Ceramics" at bounding box center [515, 259] width 137 height 41
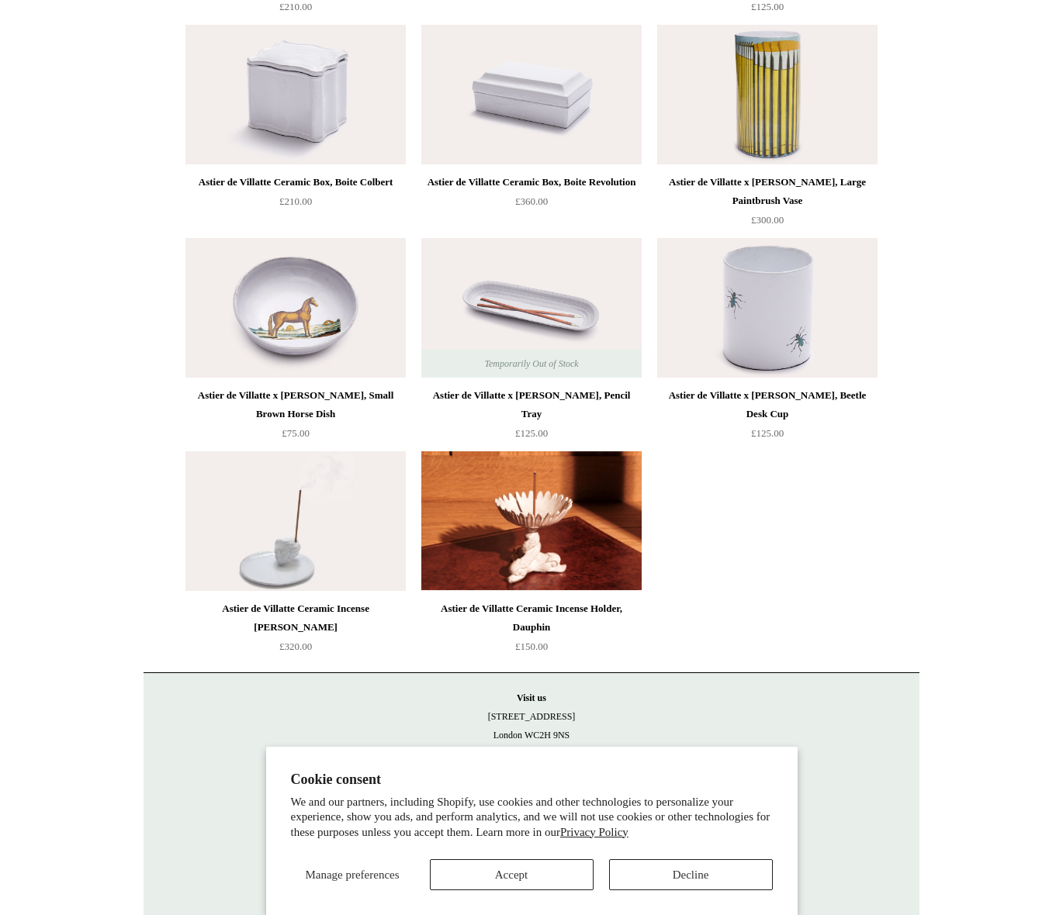
scroll to position [603, 0]
